Goal: Task Accomplishment & Management: Manage account settings

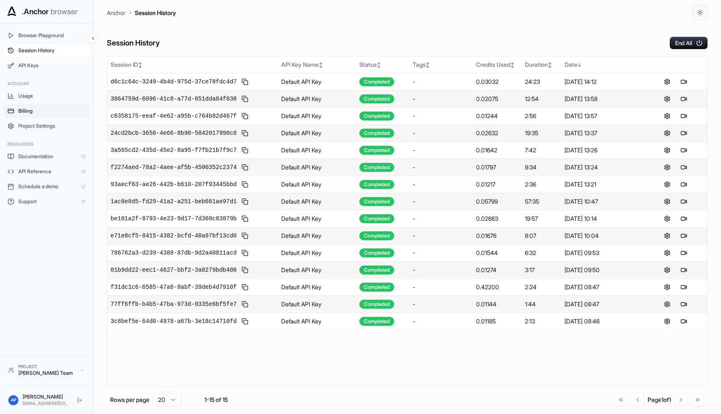
click at [42, 112] on span "Billing" at bounding box center [51, 111] width 67 height 7
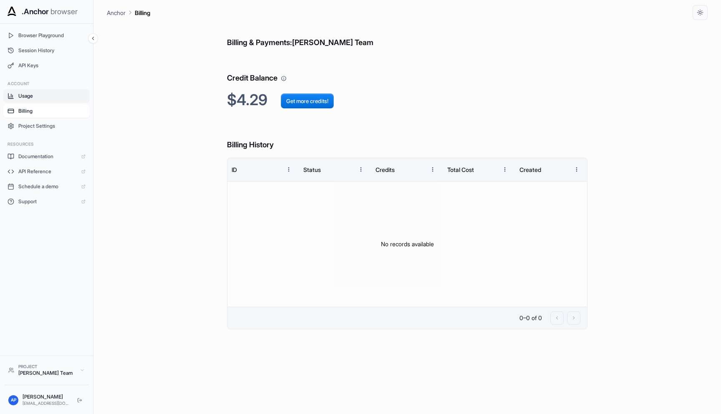
click at [37, 98] on span "Usage" at bounding box center [51, 96] width 67 height 7
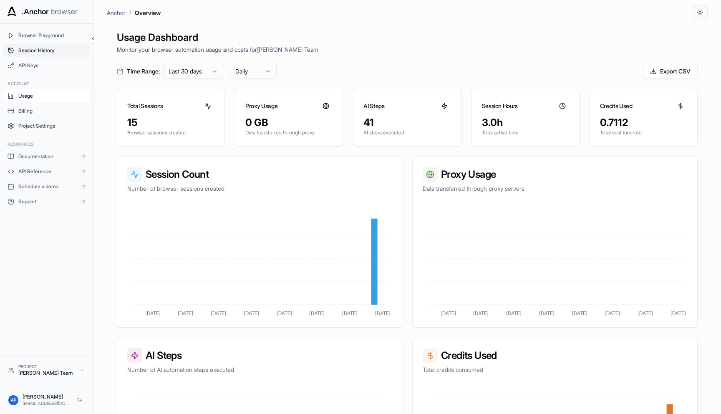
click at [44, 51] on span "Session History" at bounding box center [51, 50] width 67 height 7
